Goal: Navigation & Orientation: Find specific page/section

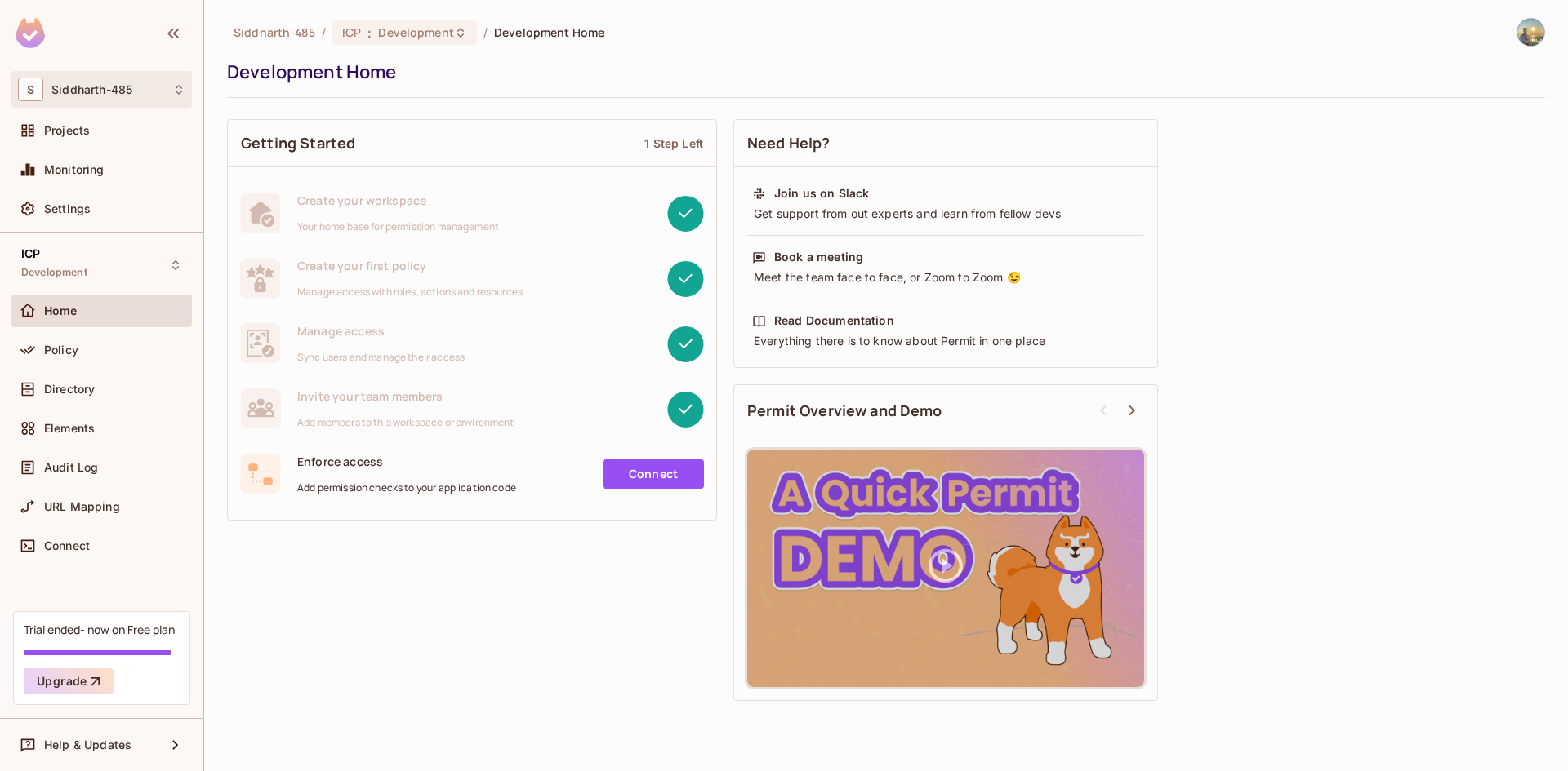
click at [171, 97] on div "S Siddharth-485" at bounding box center [101, 89] width 167 height 24
click at [171, 97] on div at bounding box center [784, 385] width 1568 height 771
click at [146, 129] on div "Projects" at bounding box center [115, 131] width 141 height 14
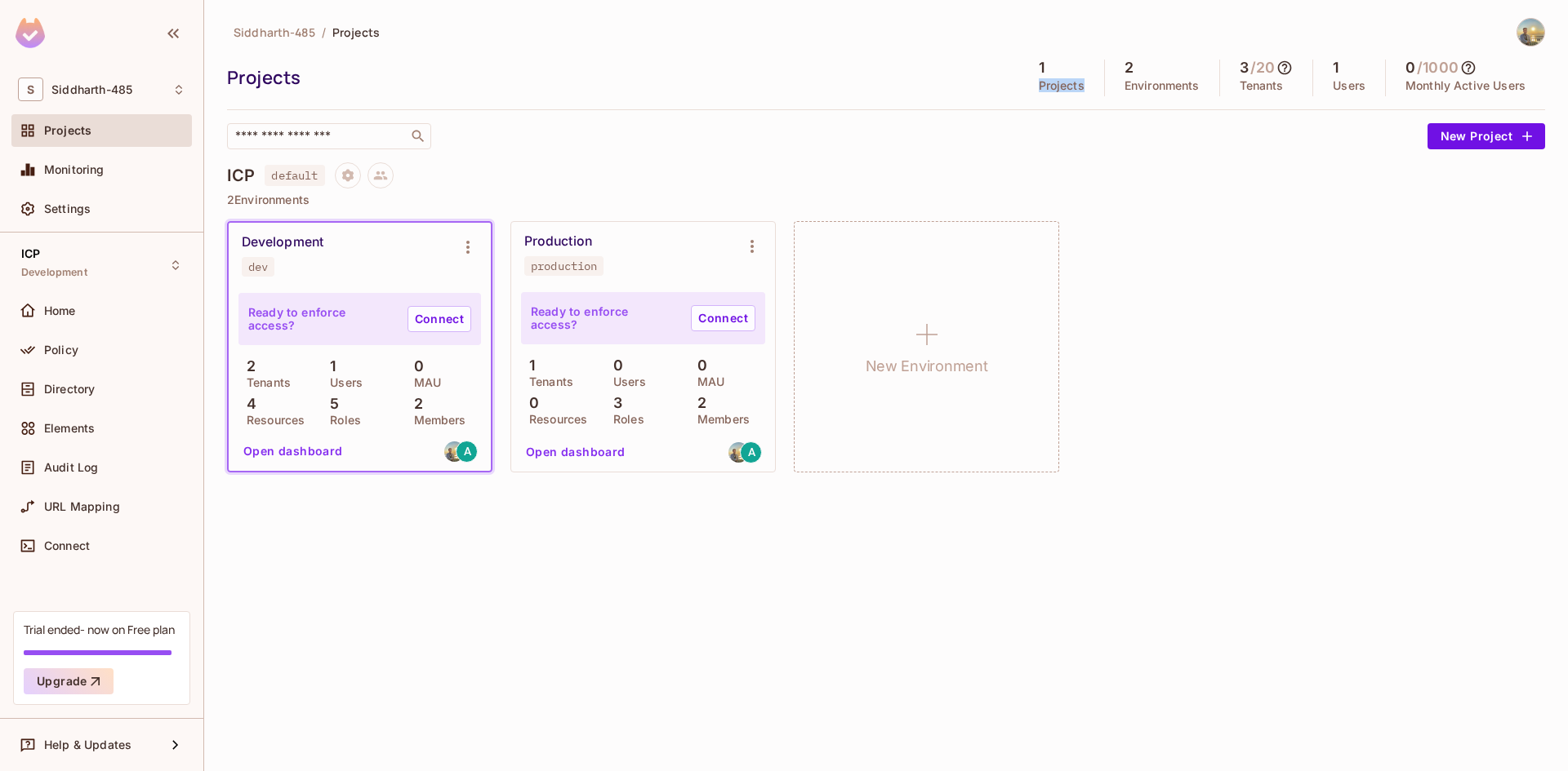
drag, startPoint x: 1021, startPoint y: 84, endPoint x: 1095, endPoint y: 85, distance: 74.0
click at [1095, 85] on div "1 Projects" at bounding box center [1062, 78] width 86 height 37
click at [1125, 88] on p "Environments" at bounding box center [1162, 86] width 75 height 14
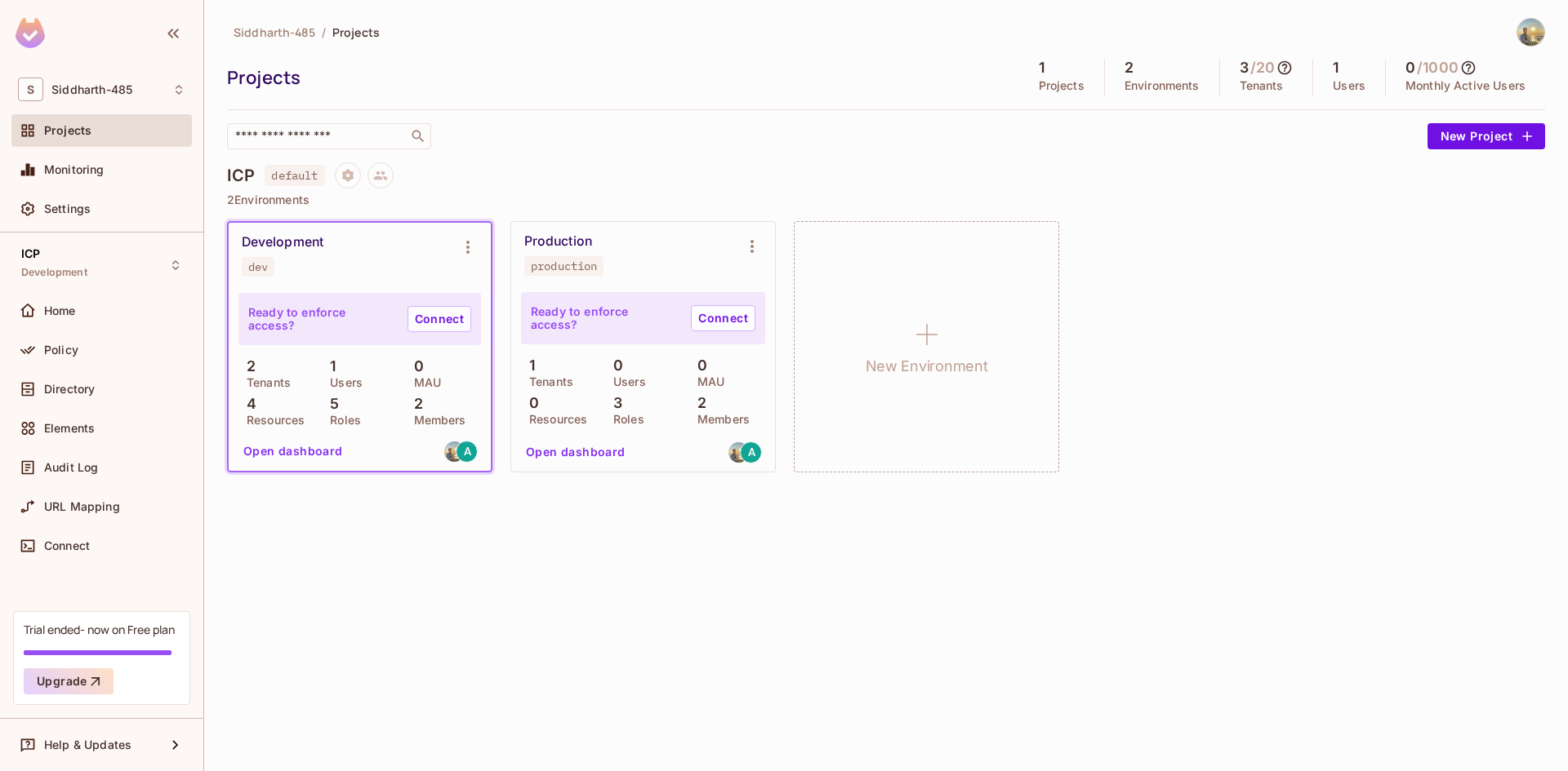
click at [1060, 79] on p "Projects" at bounding box center [1061, 86] width 45 height 14
